Goal: Task Accomplishment & Management: Use online tool/utility

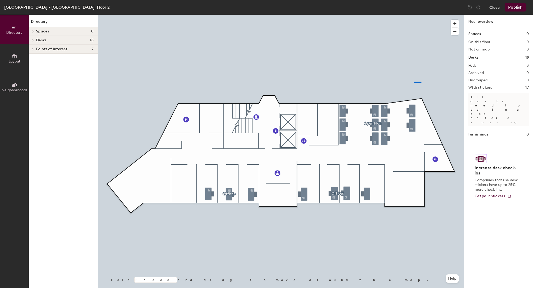
click at [414, 15] on div at bounding box center [281, 15] width 366 height 0
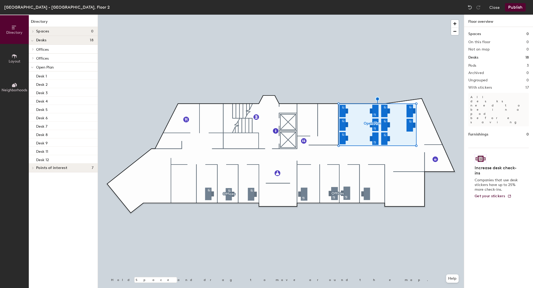
click at [413, 15] on div at bounding box center [281, 15] width 366 height 0
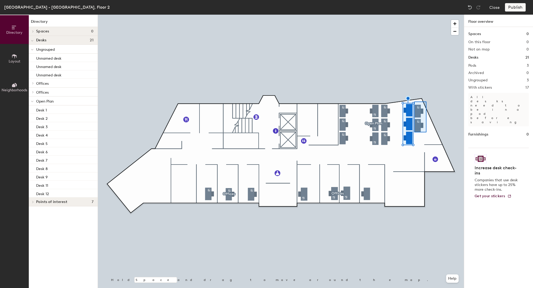
click at [412, 15] on div at bounding box center [281, 15] width 366 height 0
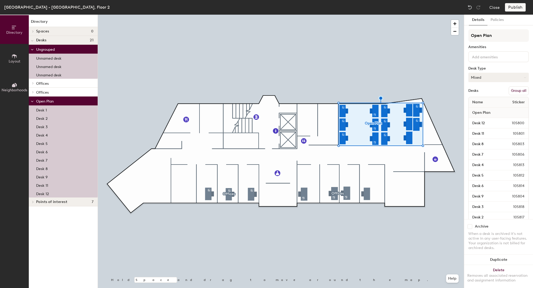
click at [502, 81] on button "Mixed" at bounding box center [499, 77] width 61 height 9
click at [481, 109] on div "Hoteled" at bounding box center [495, 110] width 52 height 8
click at [518, 91] on button "Group all" at bounding box center [519, 90] width 20 height 9
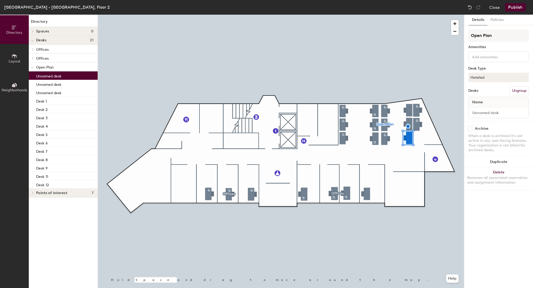
click at [487, 117] on div at bounding box center [499, 113] width 60 height 10
click at [488, 114] on input at bounding box center [499, 112] width 58 height 7
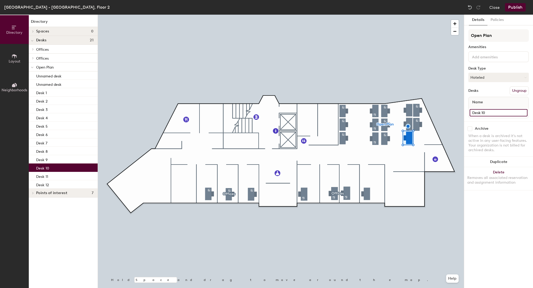
type input "Desk 10"
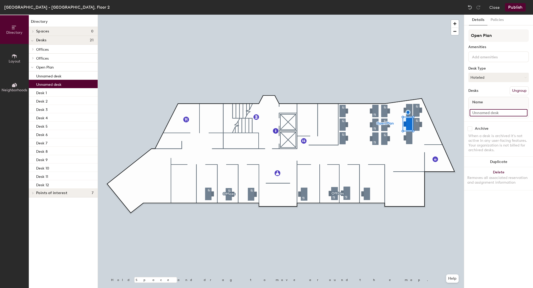
click at [486, 110] on input at bounding box center [499, 112] width 58 height 7
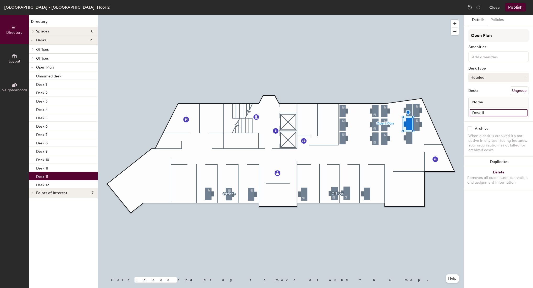
type input "Desk 11"
click at [409, 15] on div at bounding box center [281, 15] width 366 height 0
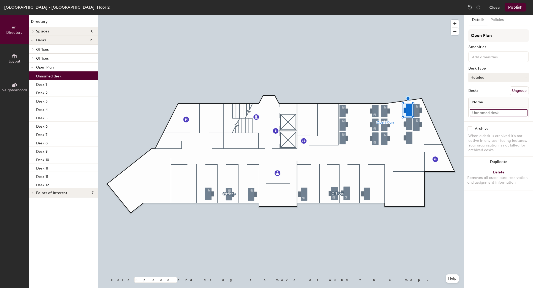
click at [490, 113] on input at bounding box center [499, 112] width 58 height 7
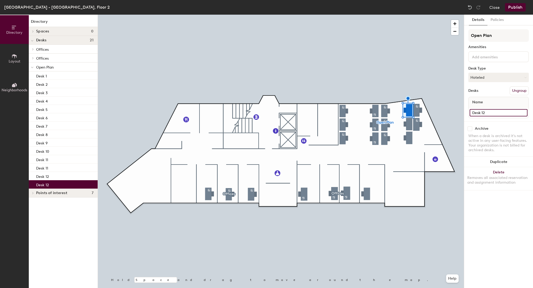
type input "Desk 12"
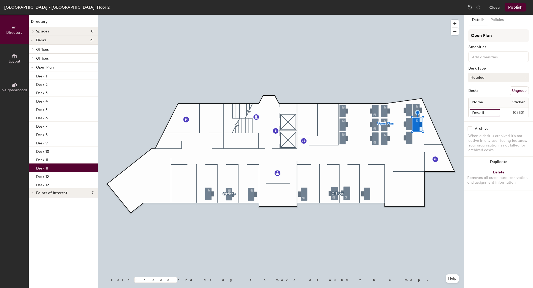
click at [491, 112] on input "Desk 11" at bounding box center [485, 112] width 31 height 7
click at [491, 113] on input "Desk 11" at bounding box center [485, 112] width 31 height 7
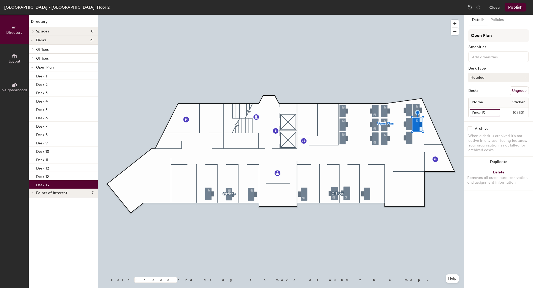
type input "Desk 13"
click at [497, 113] on input "Desk 12" at bounding box center [485, 112] width 30 height 7
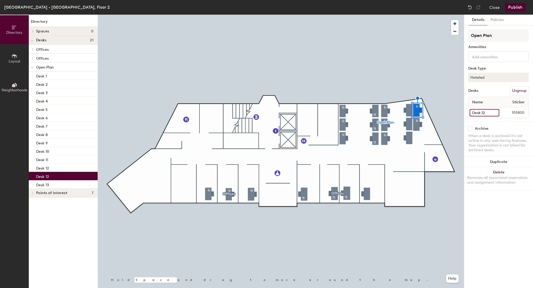
click at [490, 114] on input "Desk 12" at bounding box center [485, 112] width 30 height 7
type input "Desk 14"
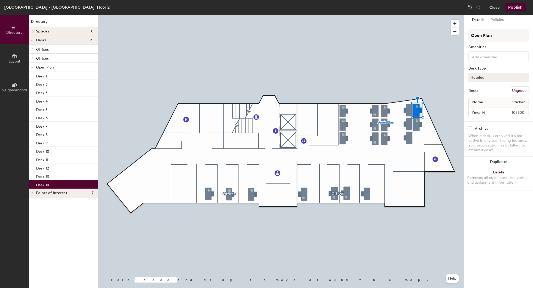
click at [421, 15] on div at bounding box center [281, 15] width 366 height 0
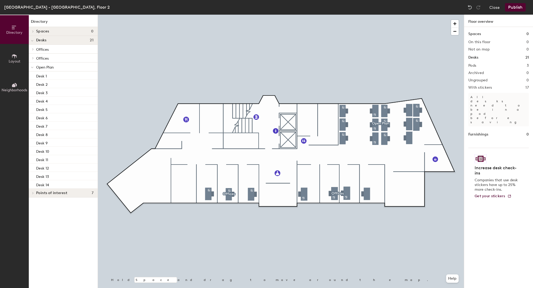
click at [513, 8] on button "Publish" at bounding box center [515, 7] width 21 height 8
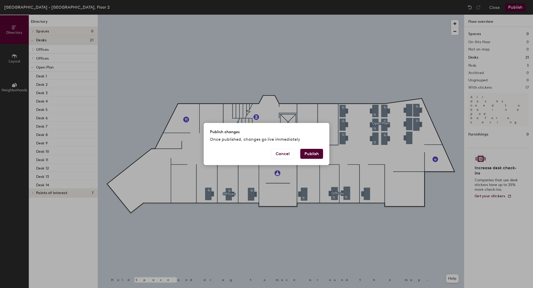
click at [315, 155] on button "Publish" at bounding box center [311, 154] width 23 height 10
